Goal: Book appointment/travel/reservation

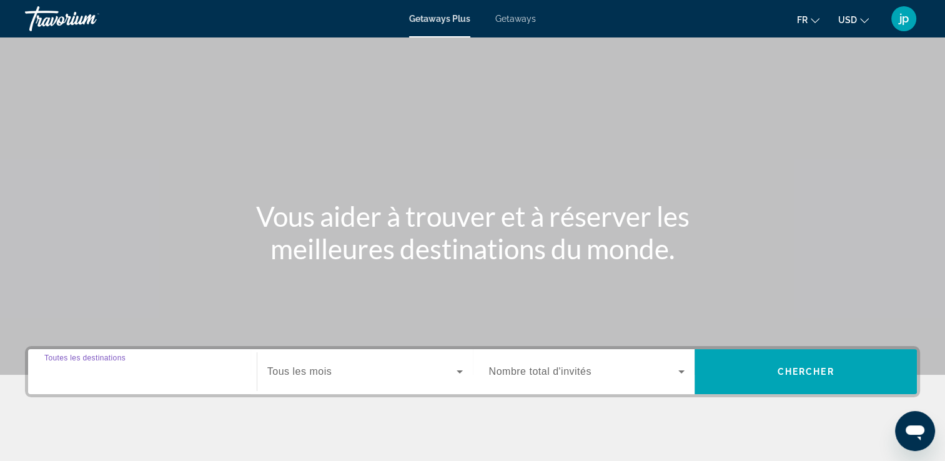
click at [177, 373] on input "Destination Toutes les destinations" at bounding box center [142, 372] width 196 height 15
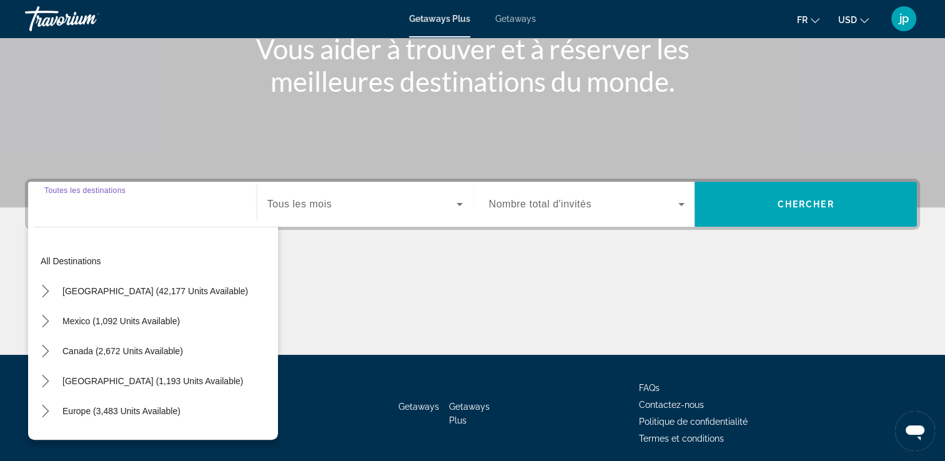
scroll to position [214, 0]
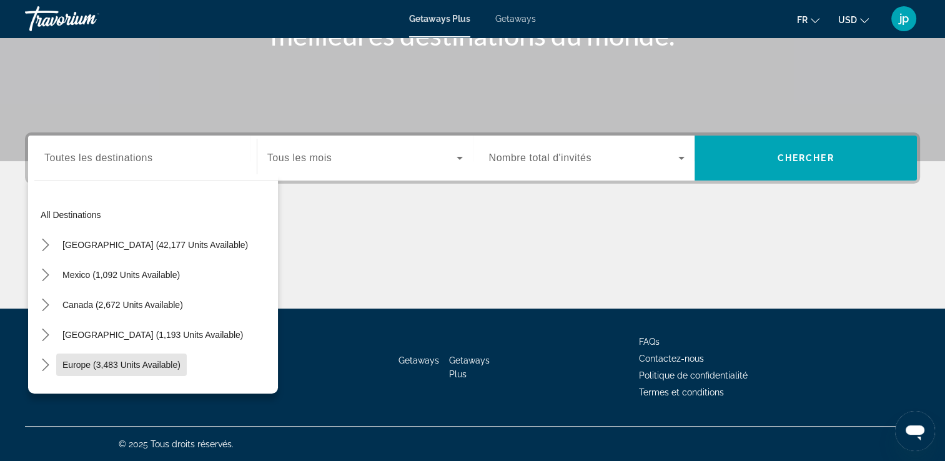
click at [177, 373] on span "Select destination: Europe (3,483 units available)" at bounding box center [121, 365] width 131 height 30
type input "**********"
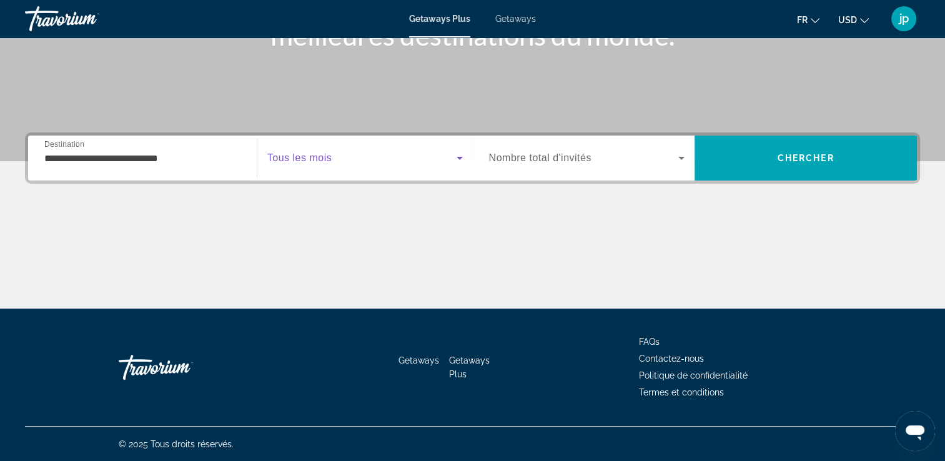
click at [461, 159] on icon "Search widget" at bounding box center [459, 157] width 15 height 15
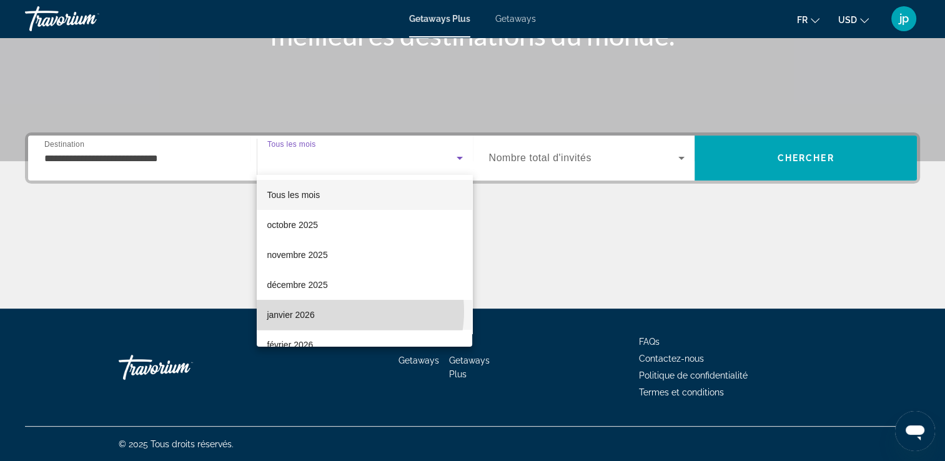
click at [337, 311] on mat-option "janvier 2026" at bounding box center [364, 315] width 215 height 30
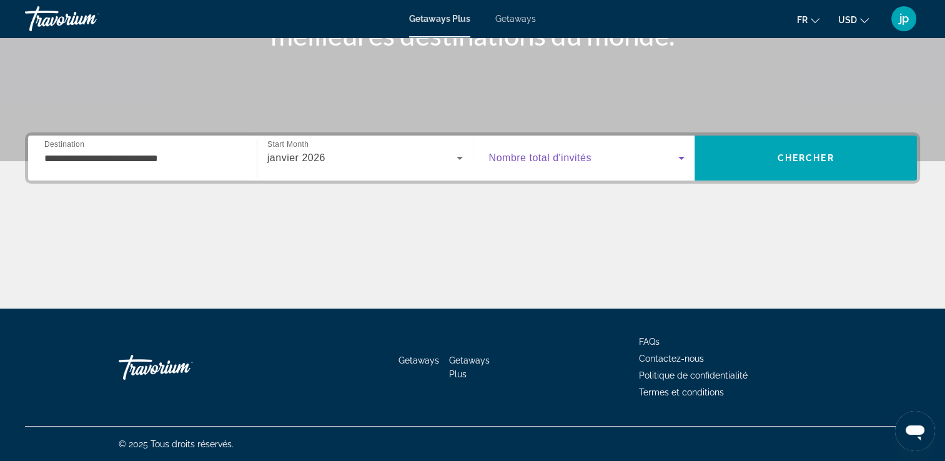
click at [671, 157] on span "Search widget" at bounding box center [584, 157] width 190 height 15
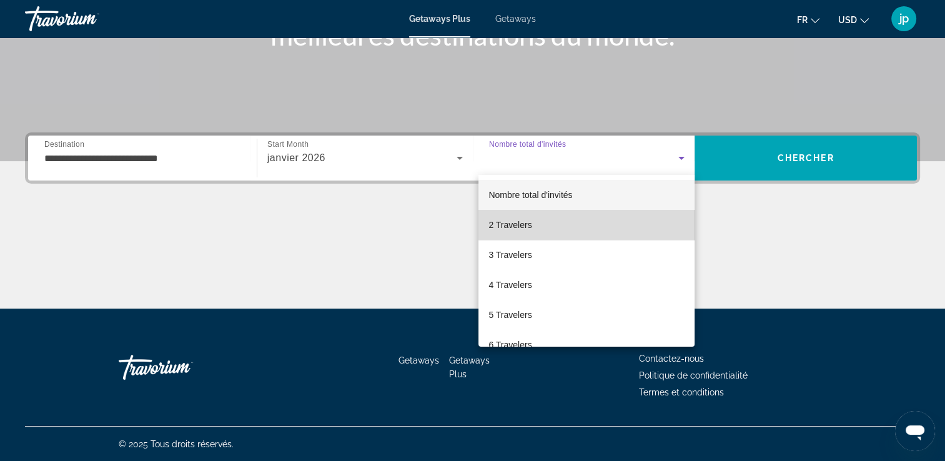
click at [608, 222] on mat-option "2 Travelers" at bounding box center [586, 225] width 216 height 30
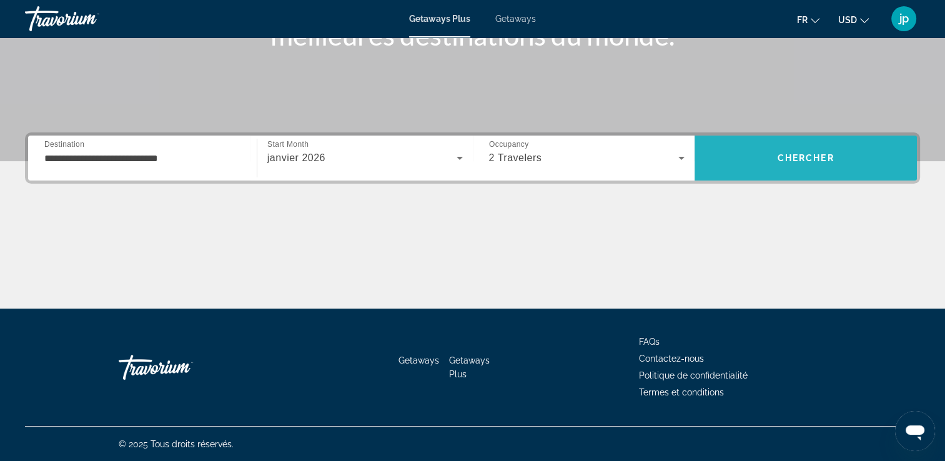
click at [809, 145] on span "Search" at bounding box center [805, 158] width 222 height 30
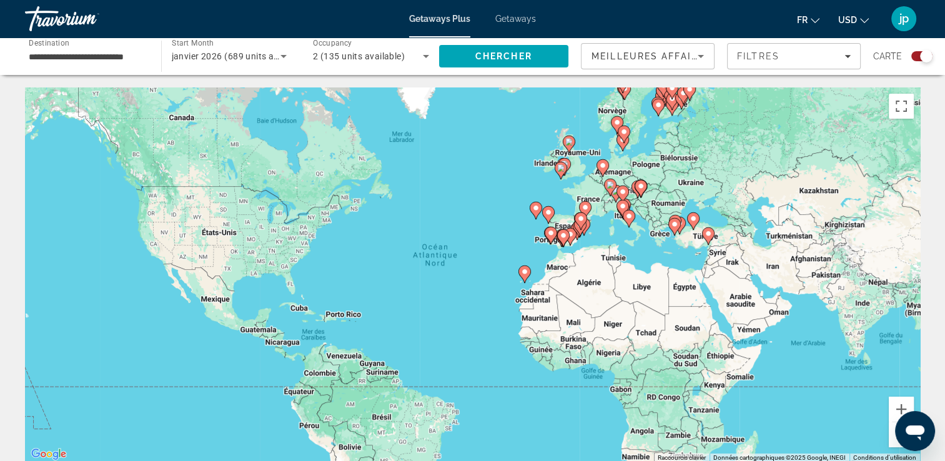
click at [915, 57] on div "Search widget" at bounding box center [921, 56] width 21 height 10
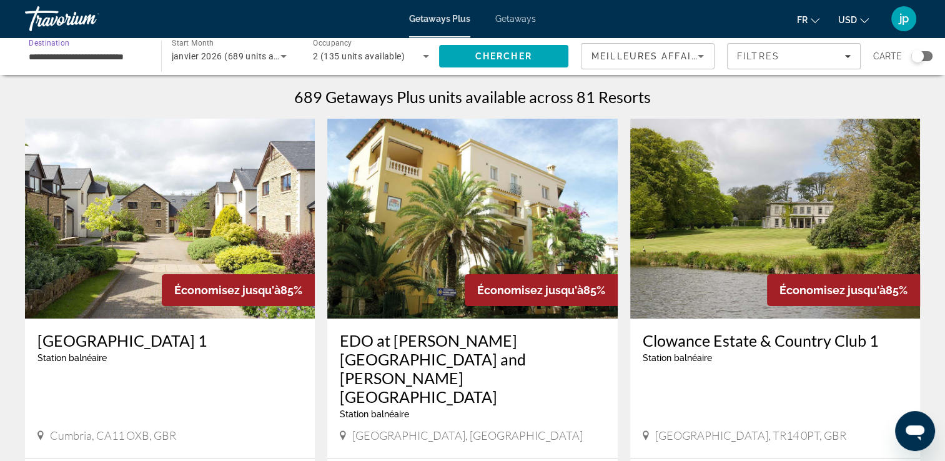
click at [99, 63] on input "**********" at bounding box center [87, 56] width 116 height 15
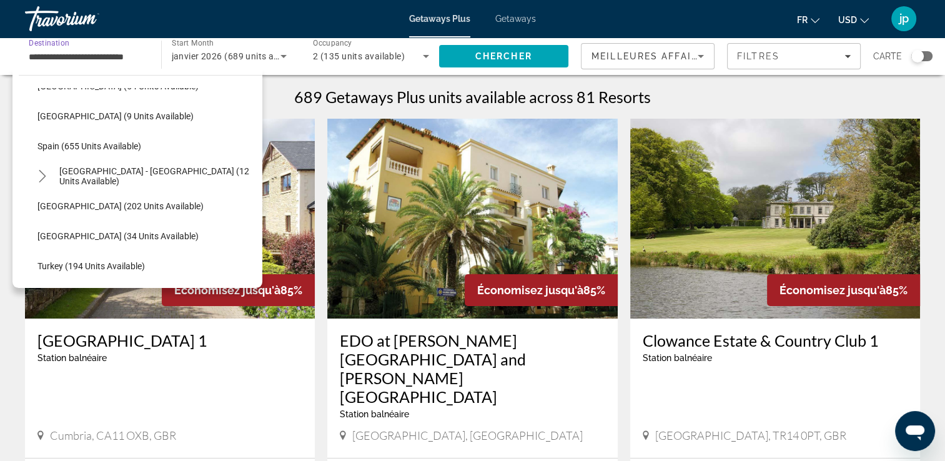
scroll to position [555, 0]
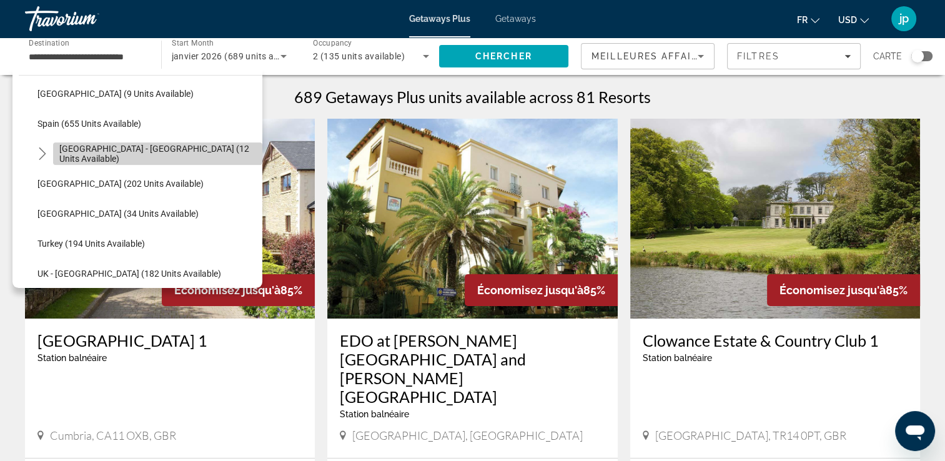
click at [192, 148] on span "[GEOGRAPHIC_DATA] - [GEOGRAPHIC_DATA] (12 units available)" at bounding box center [157, 154] width 197 height 20
type input "**********"
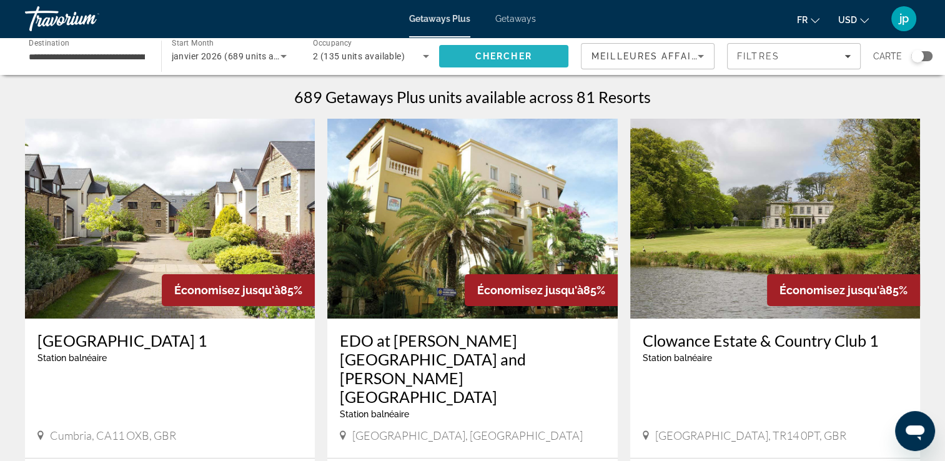
click at [516, 54] on span "Chercher" at bounding box center [503, 56] width 57 height 10
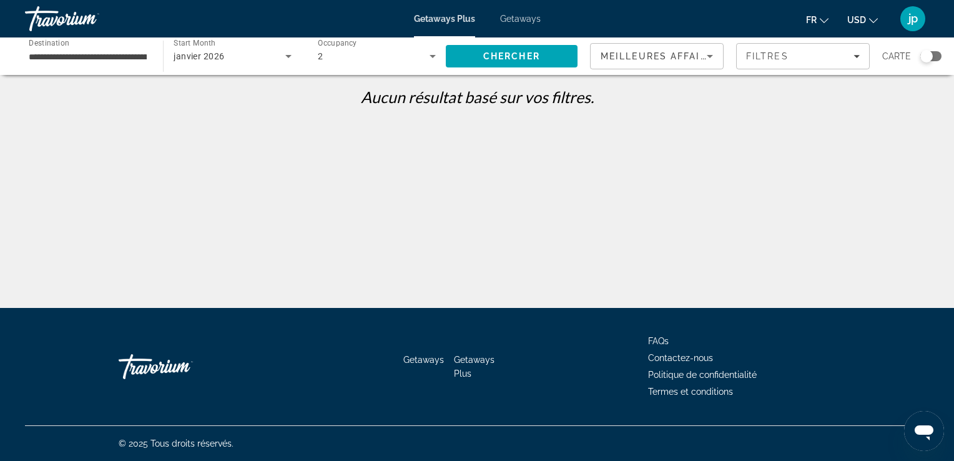
click at [517, 17] on span "Getaways" at bounding box center [520, 19] width 41 height 10
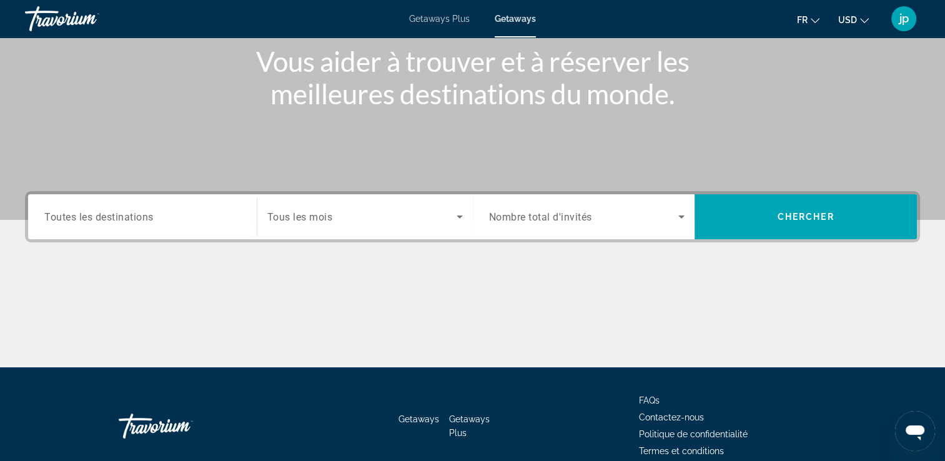
scroll to position [155, 0]
click at [174, 210] on input "Destination Toutes les destinations" at bounding box center [142, 217] width 196 height 15
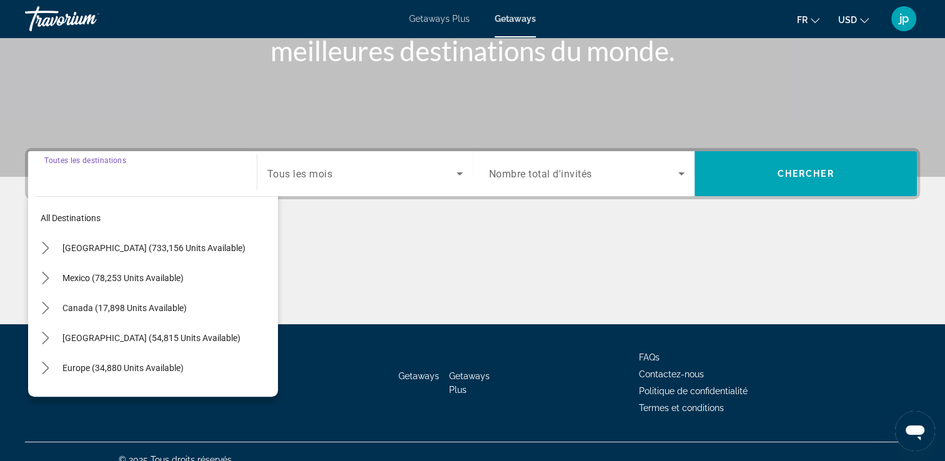
scroll to position [214, 0]
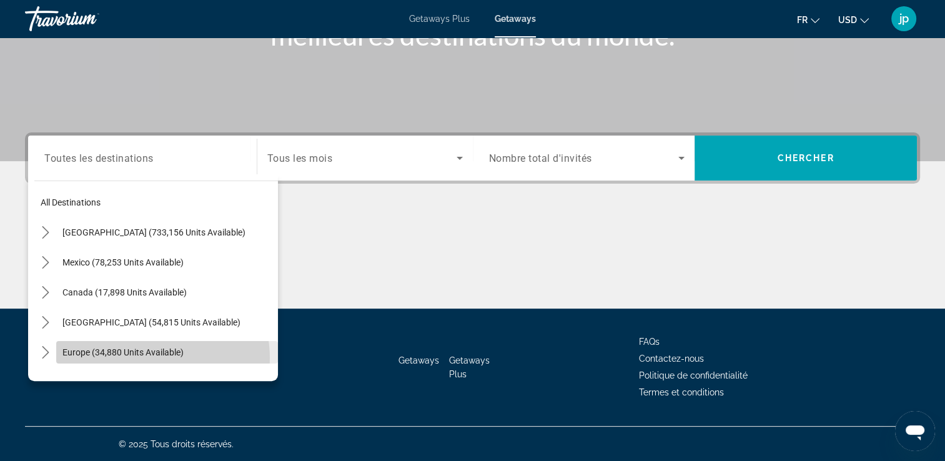
click at [147, 357] on span "Select destination: Europe (34,880 units available)" at bounding box center [167, 352] width 222 height 30
type input "**********"
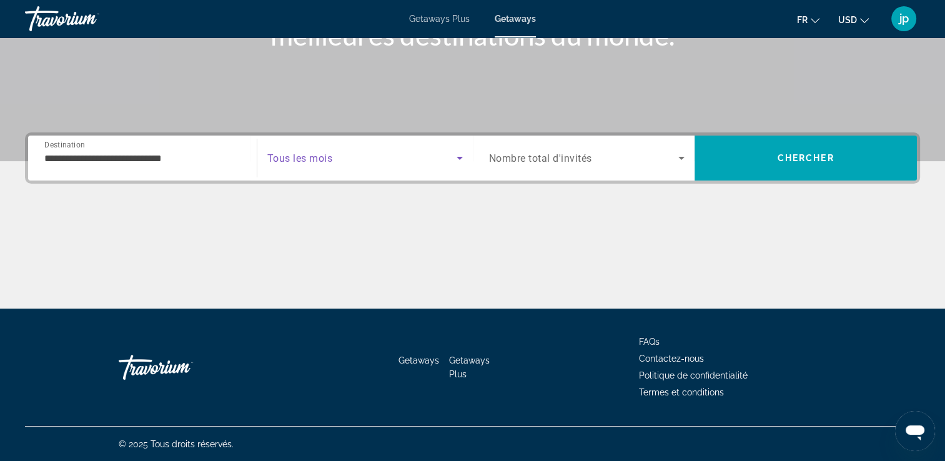
click at [464, 154] on icon "Search widget" at bounding box center [459, 157] width 15 height 15
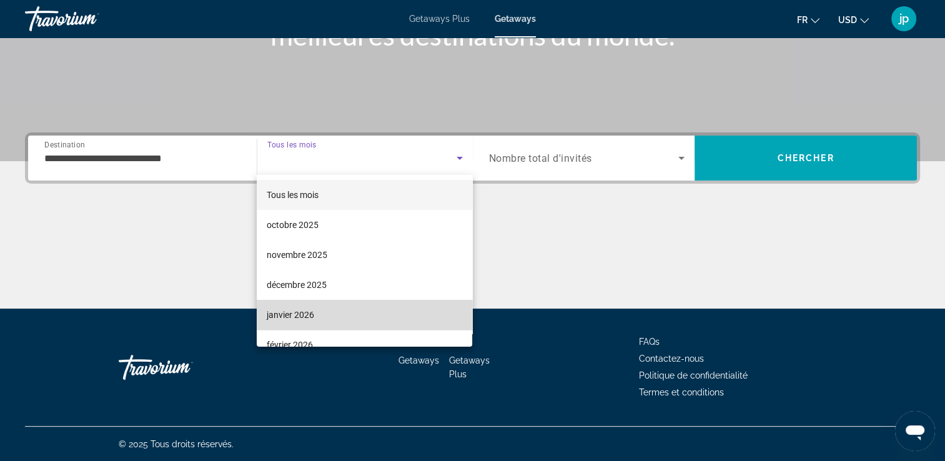
click at [377, 318] on mat-option "janvier 2026" at bounding box center [364, 315] width 215 height 30
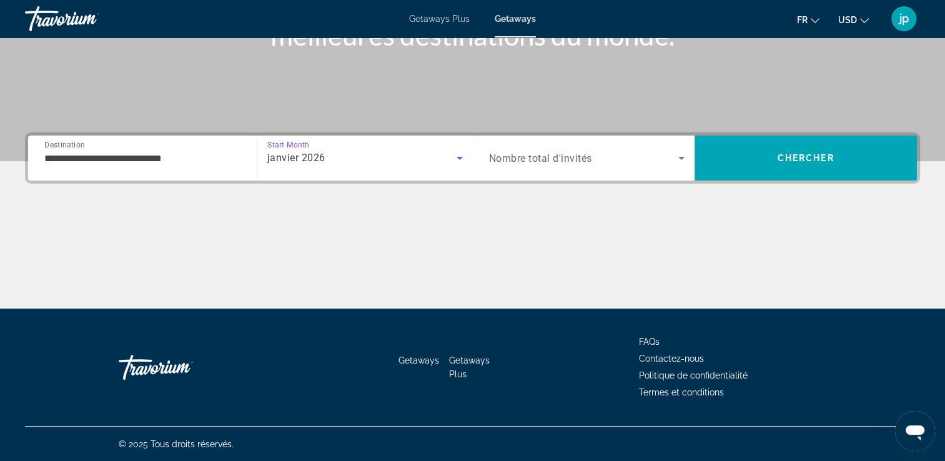
scroll to position [0, 0]
